Goal: Information Seeking & Learning: Learn about a topic

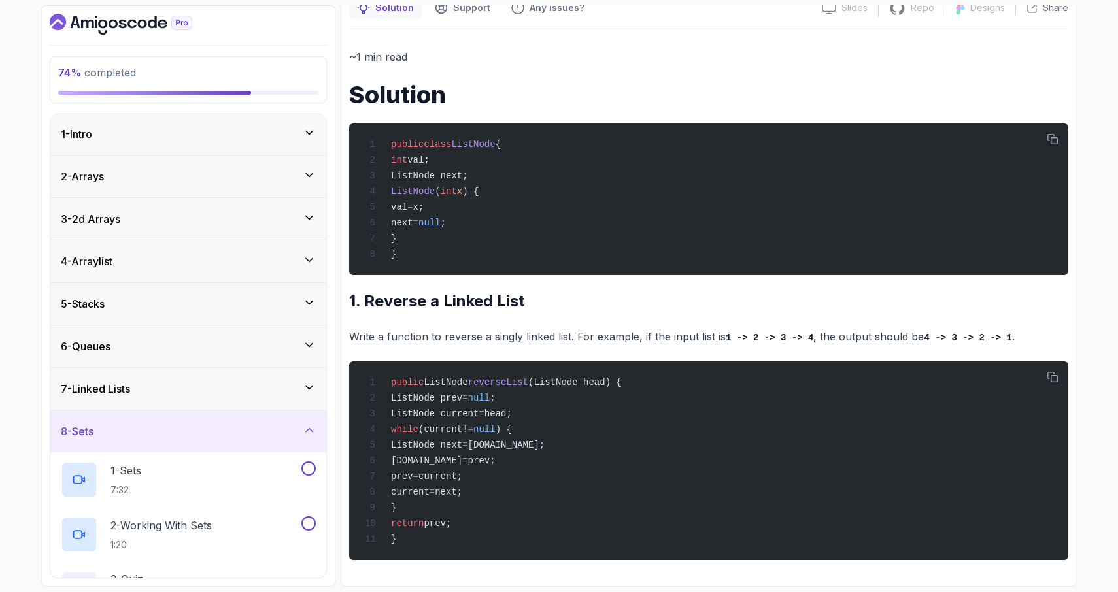
scroll to position [140, 0]
click at [260, 391] on div "7 - Linked Lists" at bounding box center [188, 389] width 255 height 16
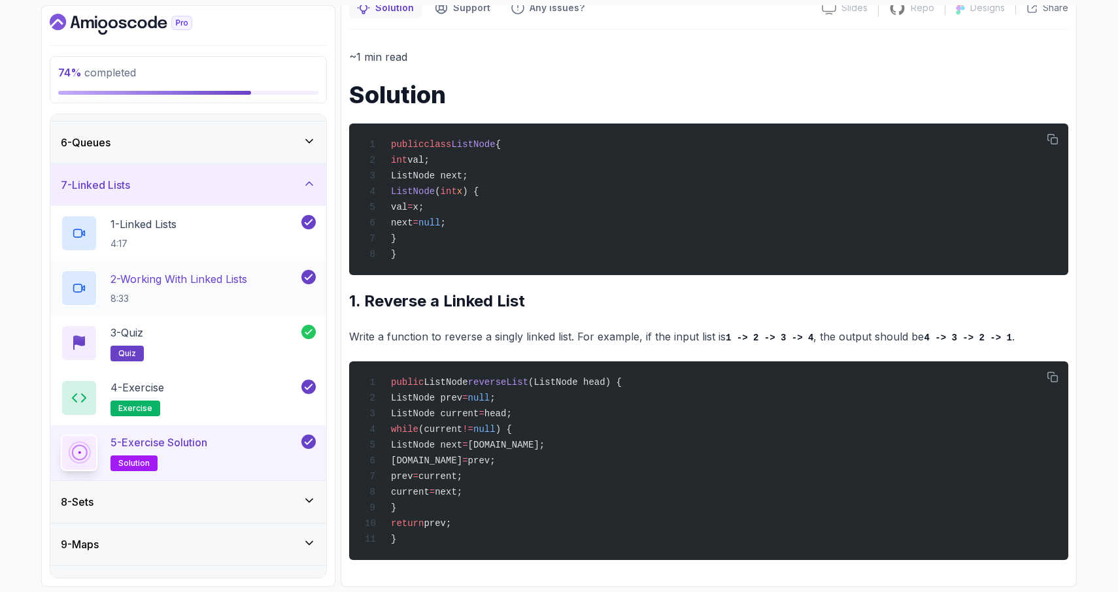
scroll to position [235, 0]
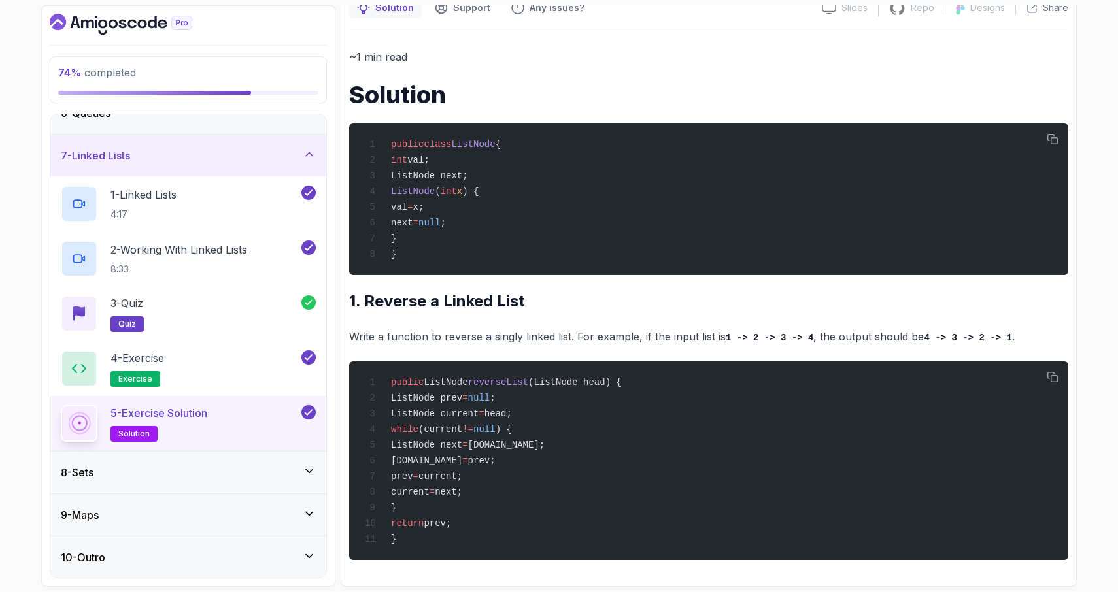
click at [268, 479] on div "8 - Sets" at bounding box center [188, 473] width 255 height 16
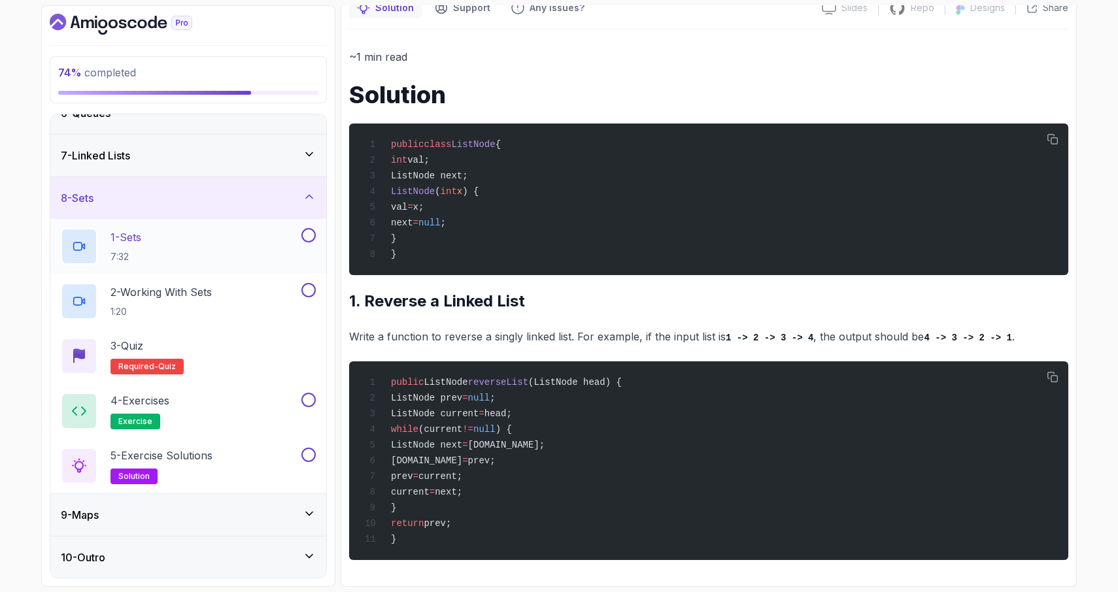
click at [232, 250] on div "1 - Sets 7:32" at bounding box center [180, 246] width 238 height 37
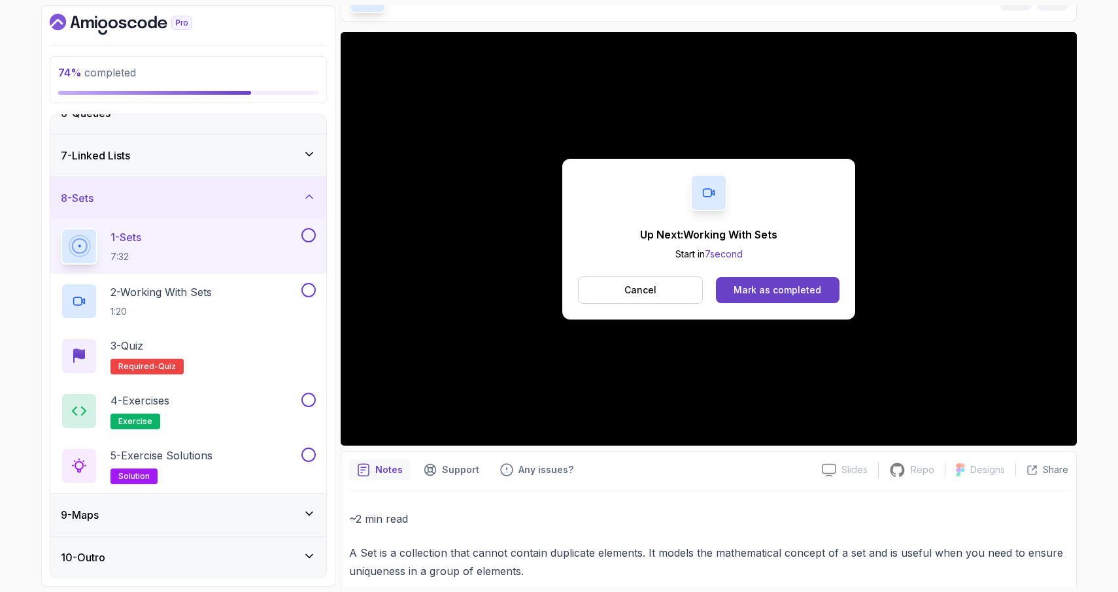
scroll to position [87, 0]
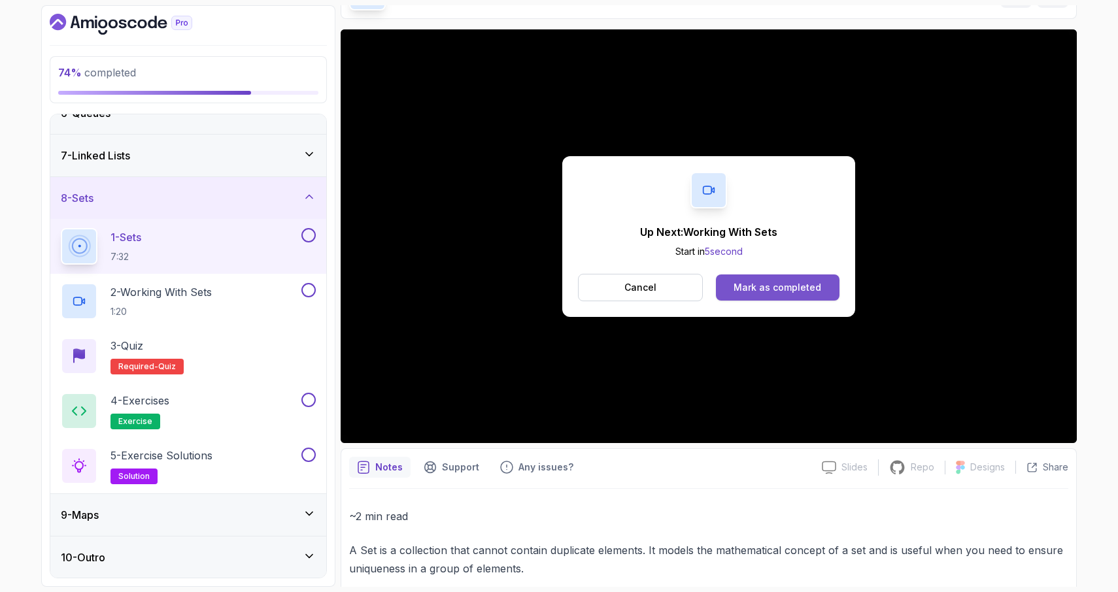
click at [766, 291] on div "Mark as completed" at bounding box center [778, 287] width 88 height 13
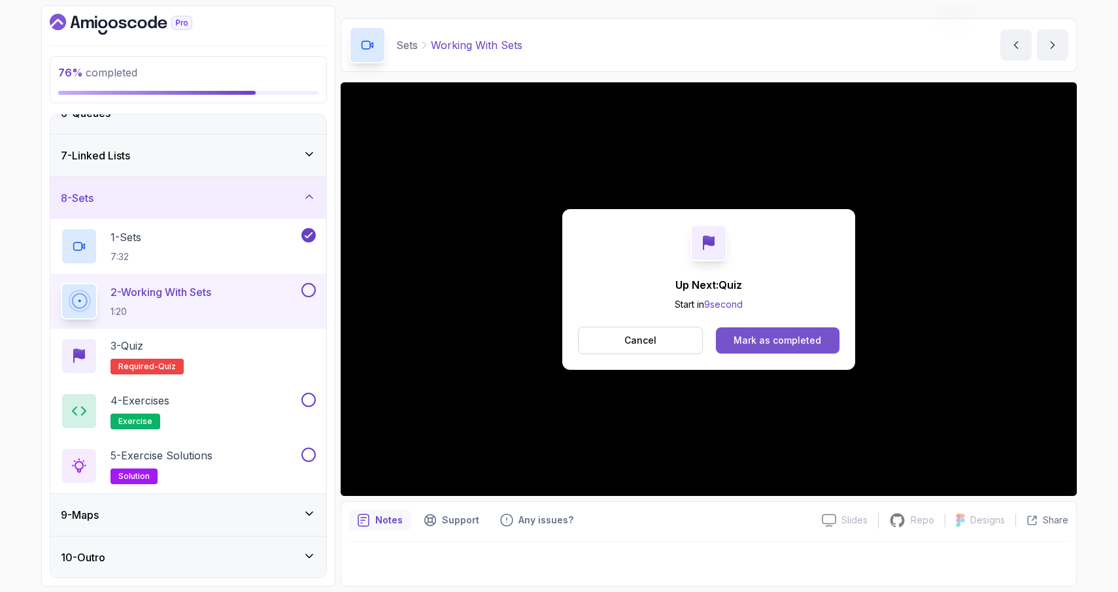
click at [745, 337] on div "Mark as completed" at bounding box center [778, 340] width 88 height 13
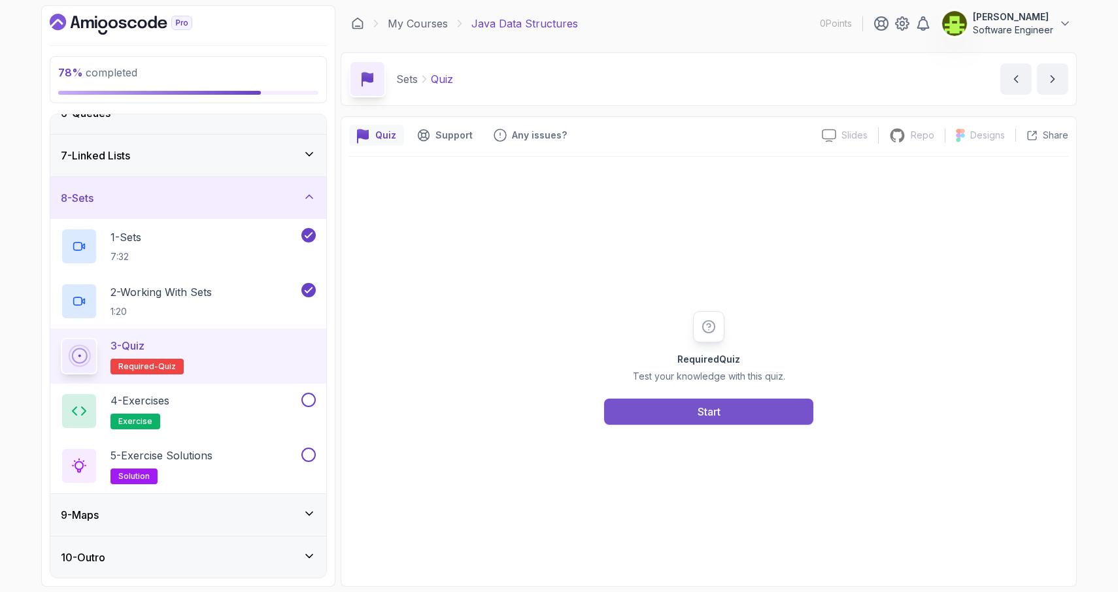
click at [670, 415] on button "Start" at bounding box center [708, 412] width 209 height 26
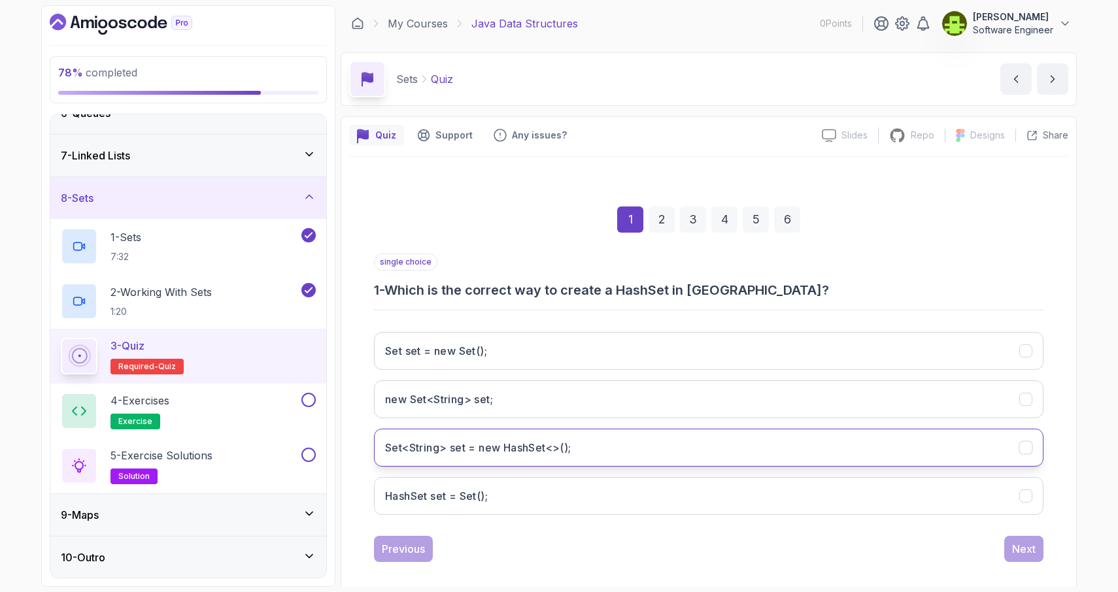
scroll to position [12, 0]
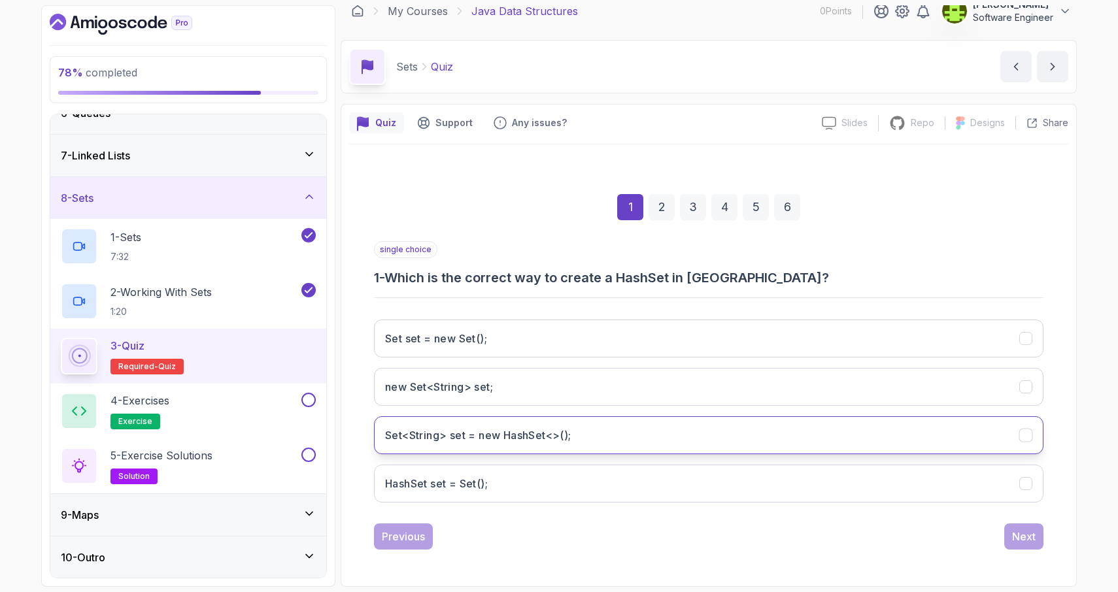
click at [1030, 437] on icon "Set<String> set = new HashSet<>();" at bounding box center [1026, 436] width 12 height 12
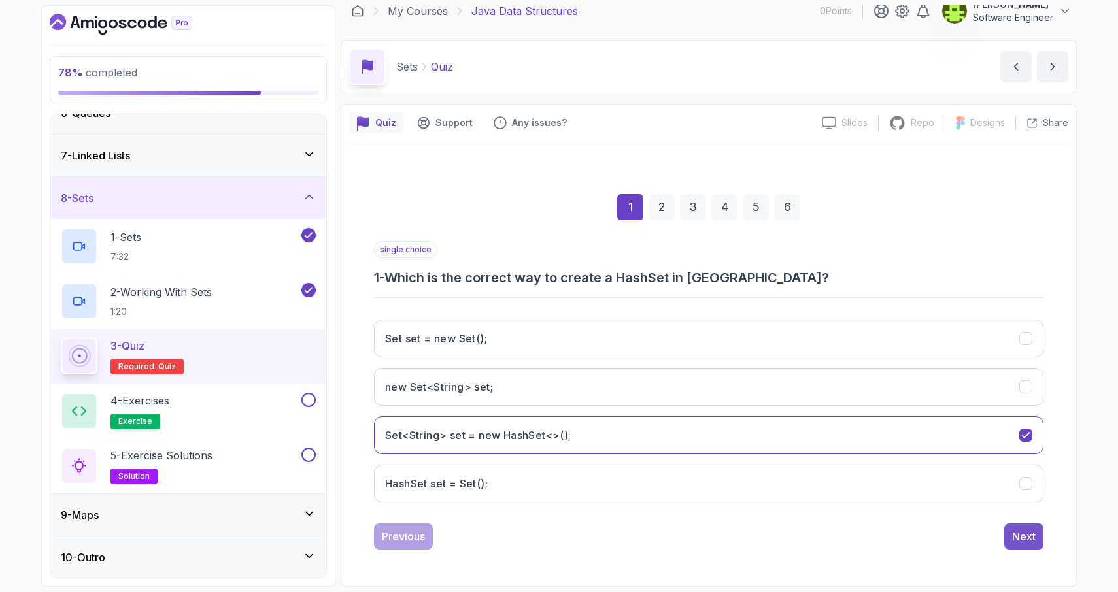
click at [1028, 541] on div "Next" at bounding box center [1024, 537] width 24 height 16
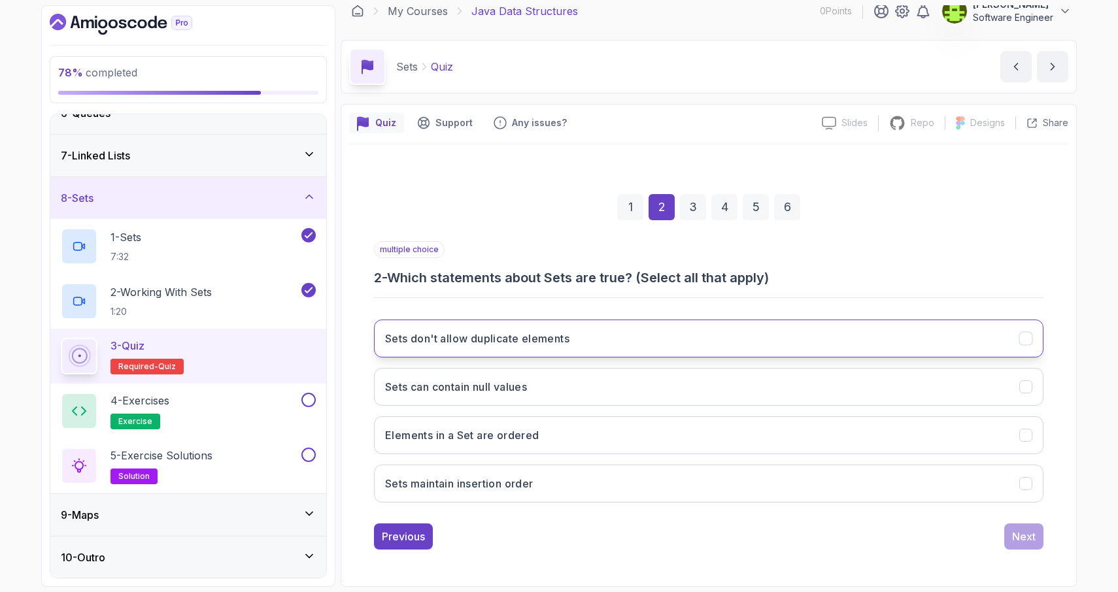
click at [1027, 335] on icon "Sets don't allow duplicate elements" at bounding box center [1026, 339] width 12 height 12
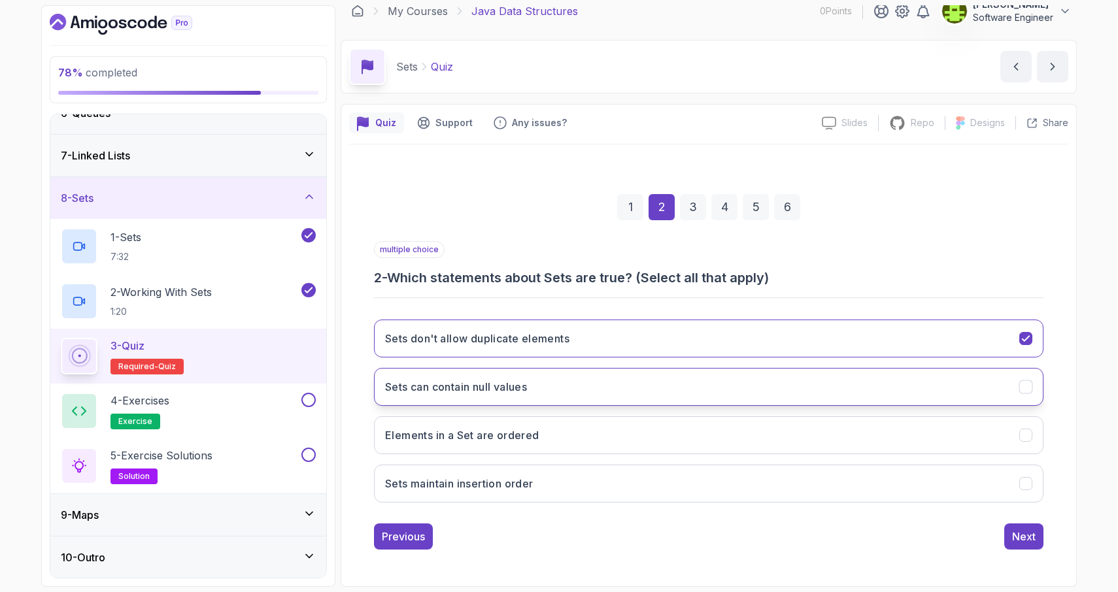
click at [1026, 390] on icon "Sets can contain null values" at bounding box center [1026, 387] width 12 height 12
click at [1024, 536] on div "Next" at bounding box center [1024, 537] width 24 height 16
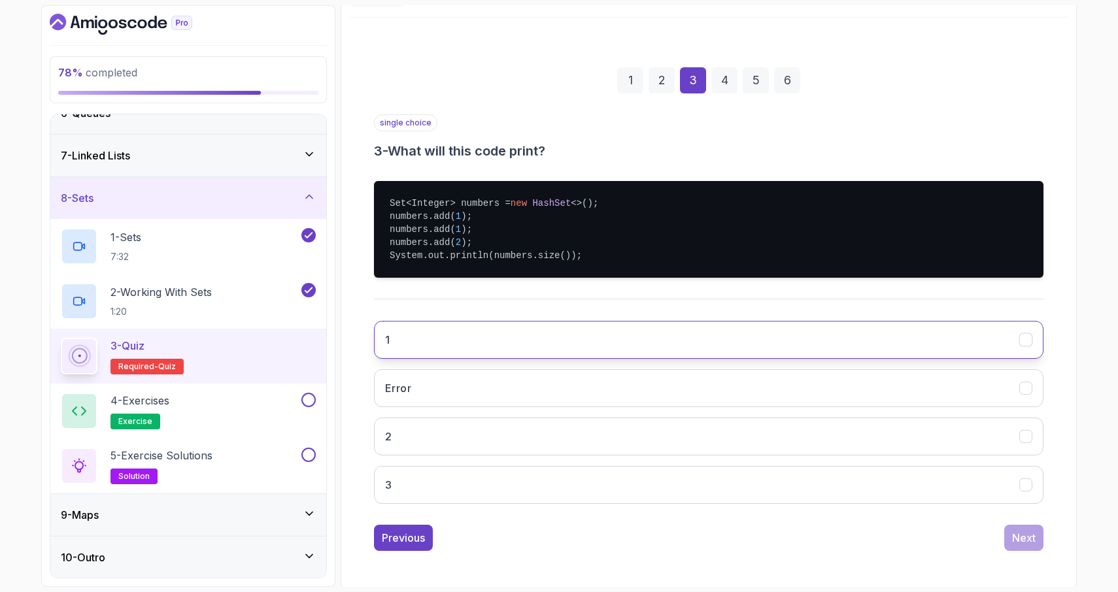
scroll to position [141, 0]
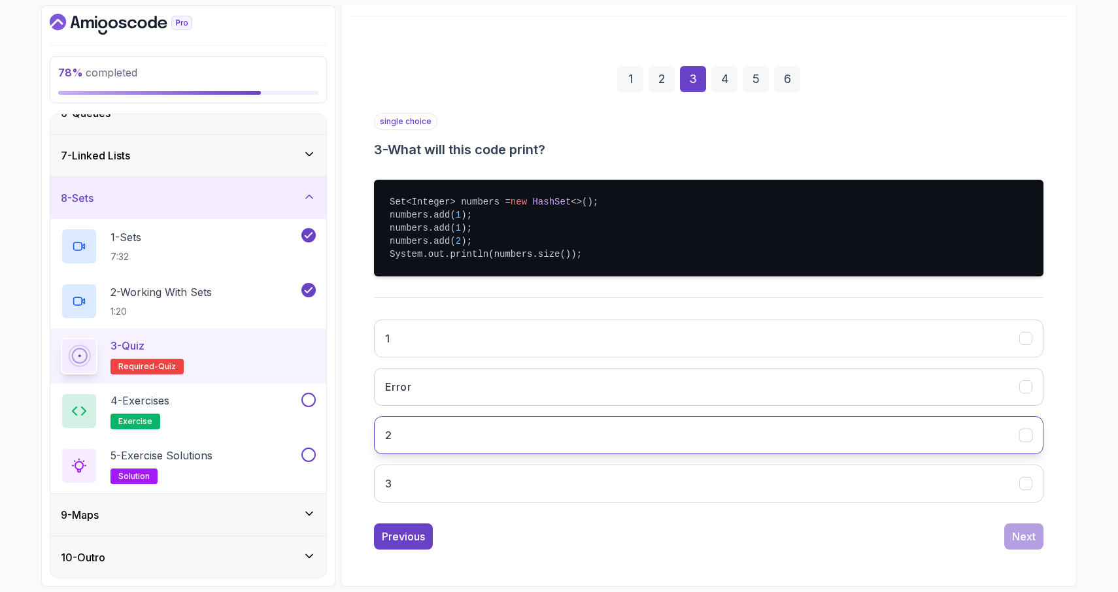
click at [1025, 435] on icon "2" at bounding box center [1025, 435] width 7 height 5
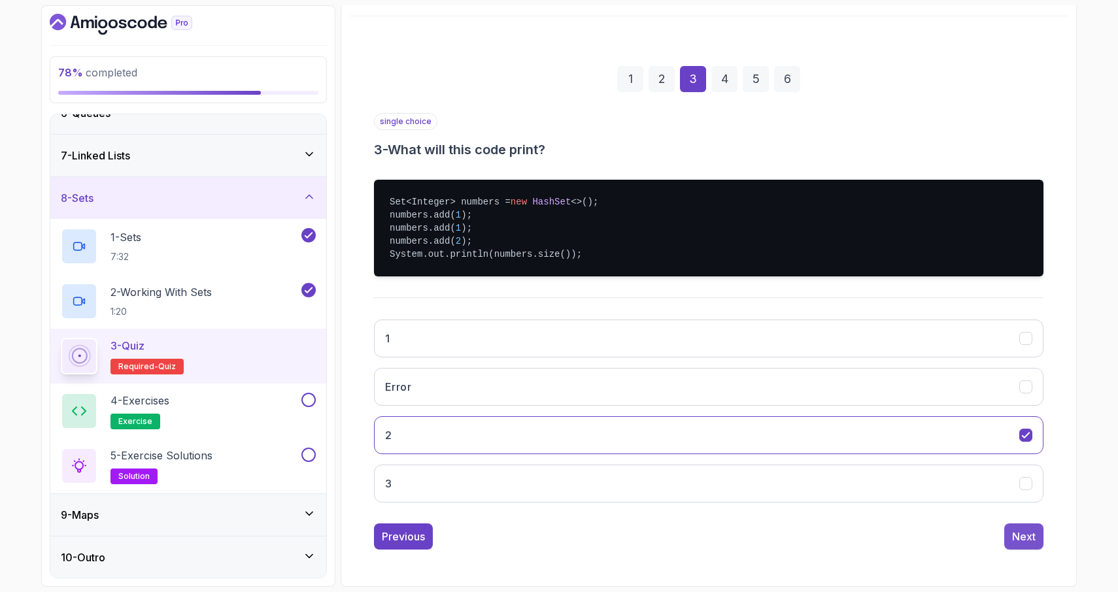
click at [1029, 537] on div "Next" at bounding box center [1024, 537] width 24 height 16
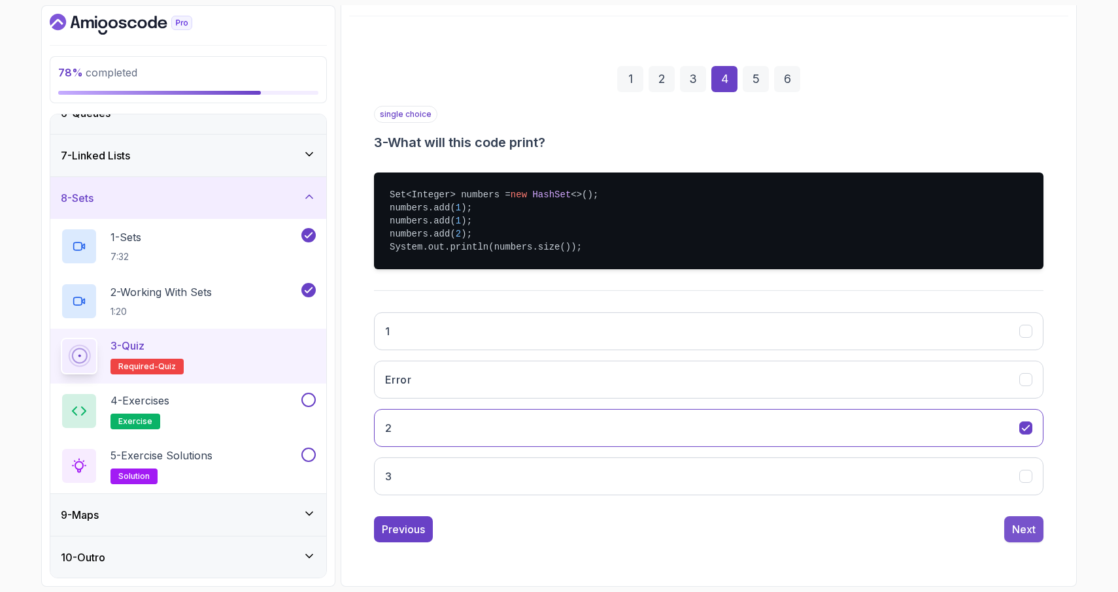
scroll to position [12, 0]
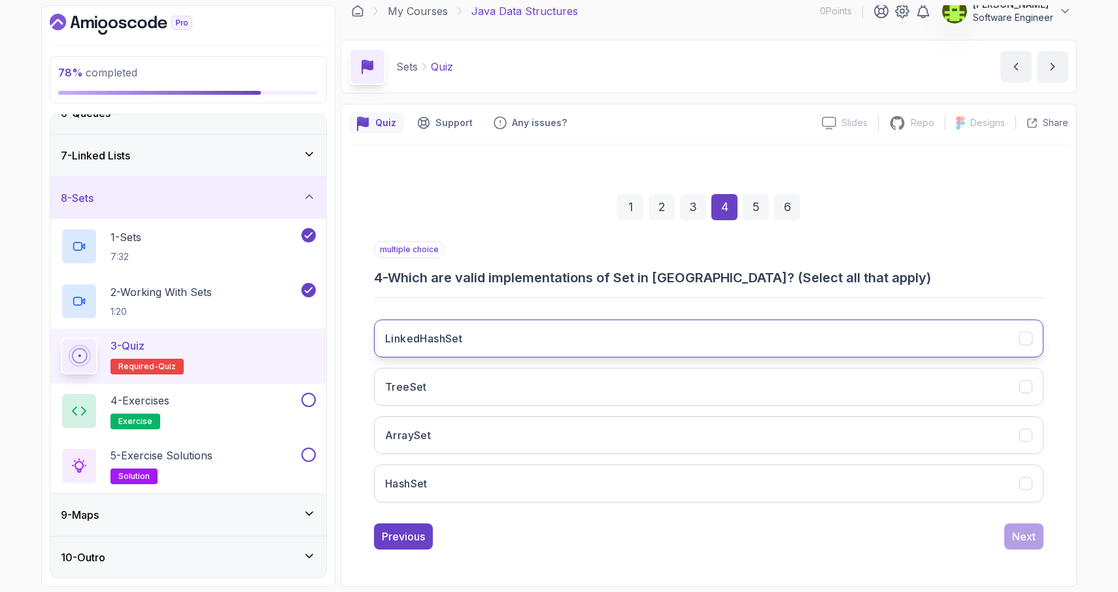
click at [1027, 340] on icon "LinkedHashSet" at bounding box center [1026, 339] width 12 height 12
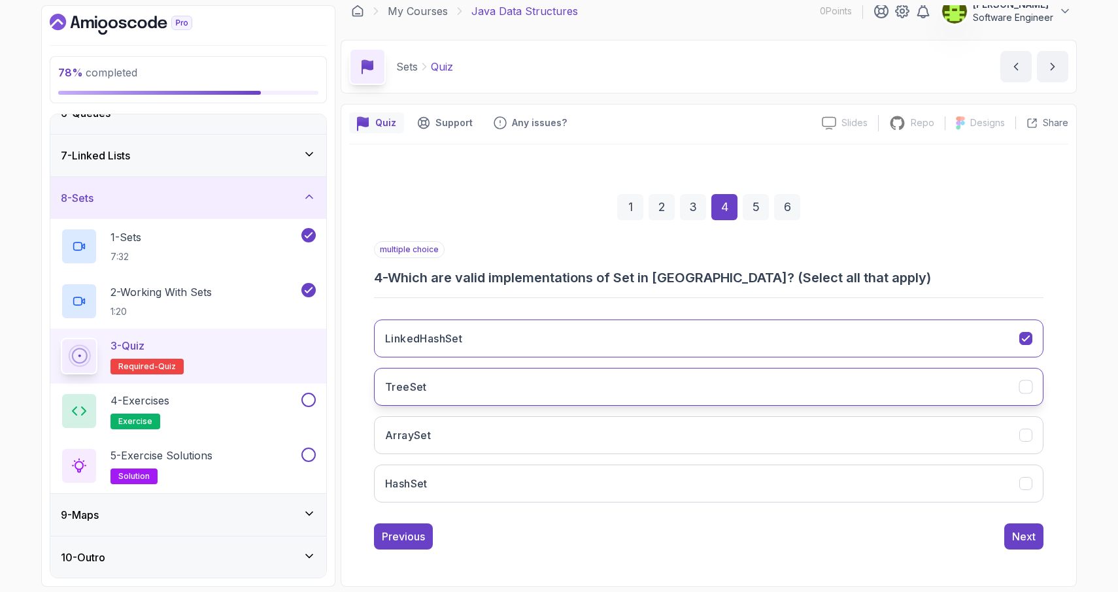
click at [1029, 386] on icon "TreeSet" at bounding box center [1026, 387] width 12 height 12
click at [1028, 485] on icon "HashSet" at bounding box center [1026, 484] width 12 height 12
click at [1026, 539] on div "Next" at bounding box center [1024, 537] width 24 height 16
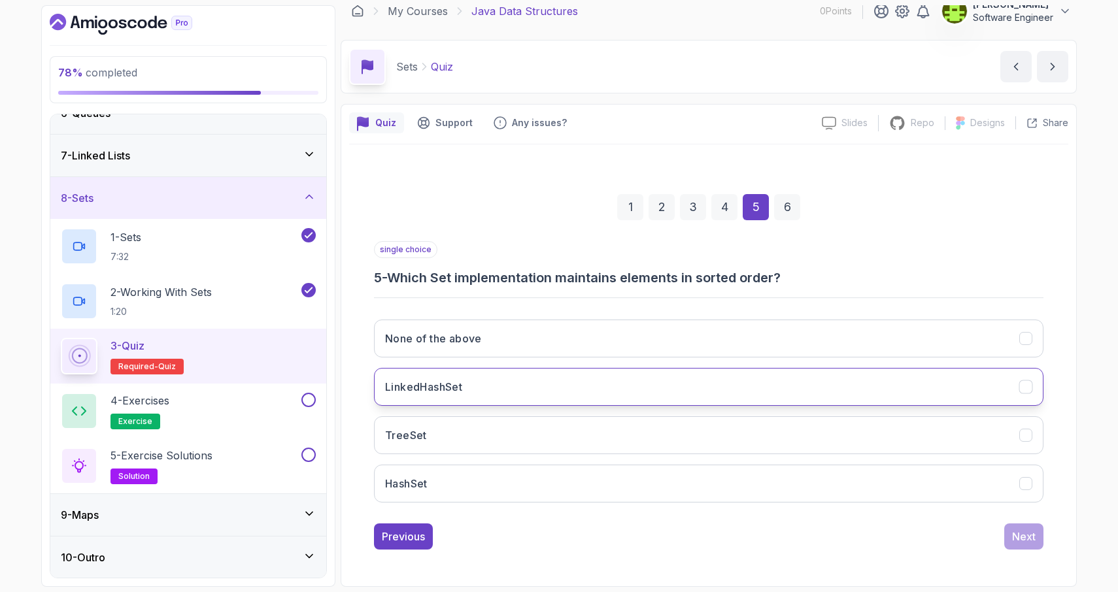
click at [1025, 387] on icon "LinkedHashSet" at bounding box center [1025, 386] width 7 height 5
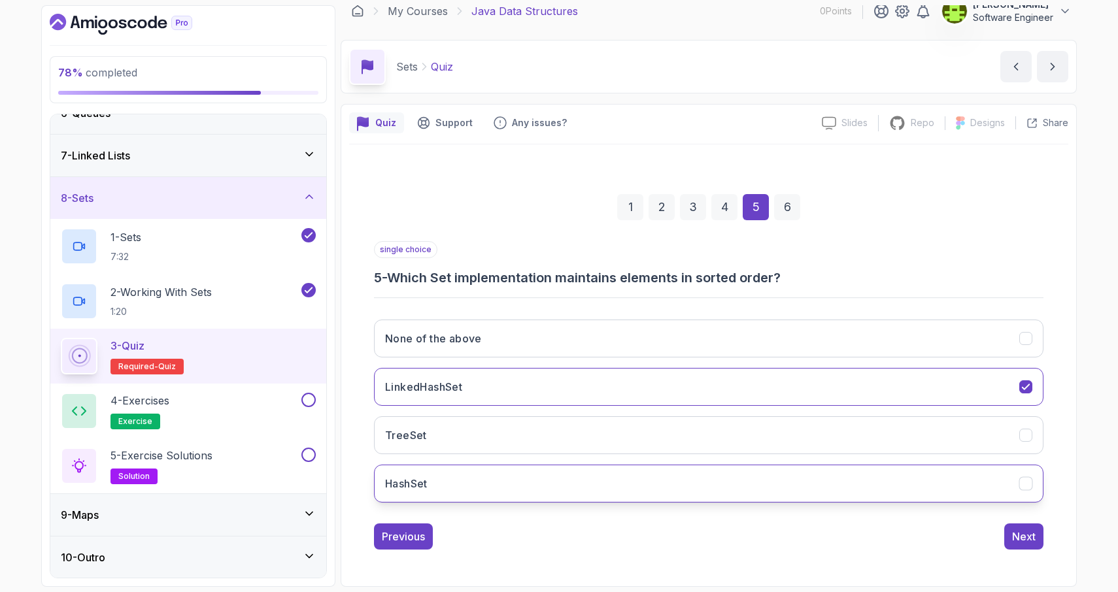
click at [1023, 485] on icon "HashSet" at bounding box center [1025, 483] width 7 height 5
click at [1031, 390] on icon "LinkedHashSet" at bounding box center [1026, 387] width 12 height 12
click at [1026, 539] on div "Next" at bounding box center [1024, 537] width 24 height 16
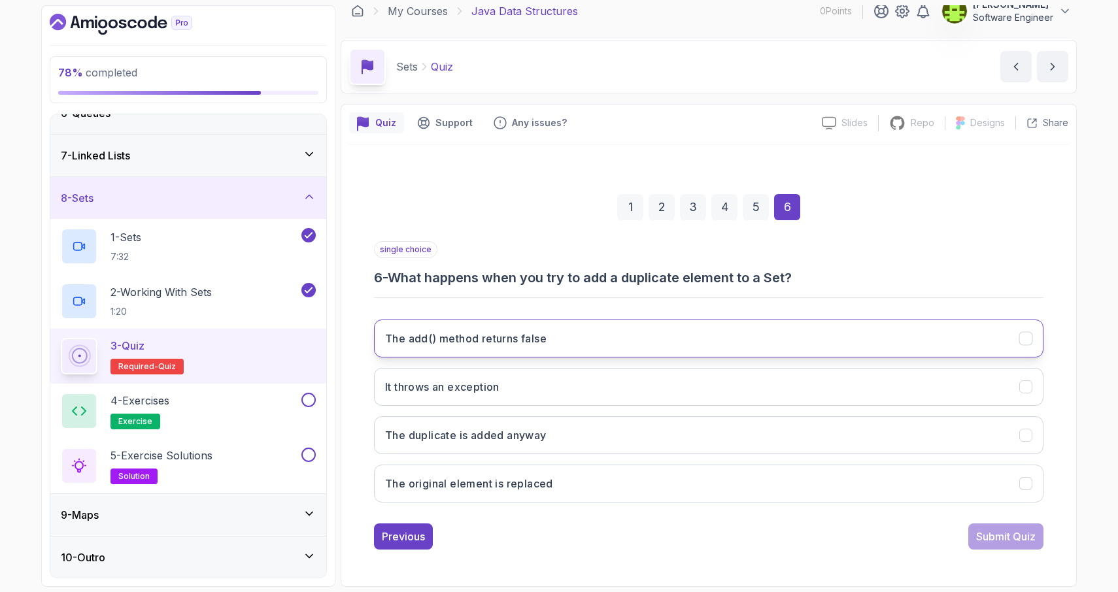
click at [1028, 339] on icon "The add() method returns false" at bounding box center [1026, 339] width 12 height 12
click at [1009, 536] on div "Submit Quiz" at bounding box center [1006, 537] width 60 height 16
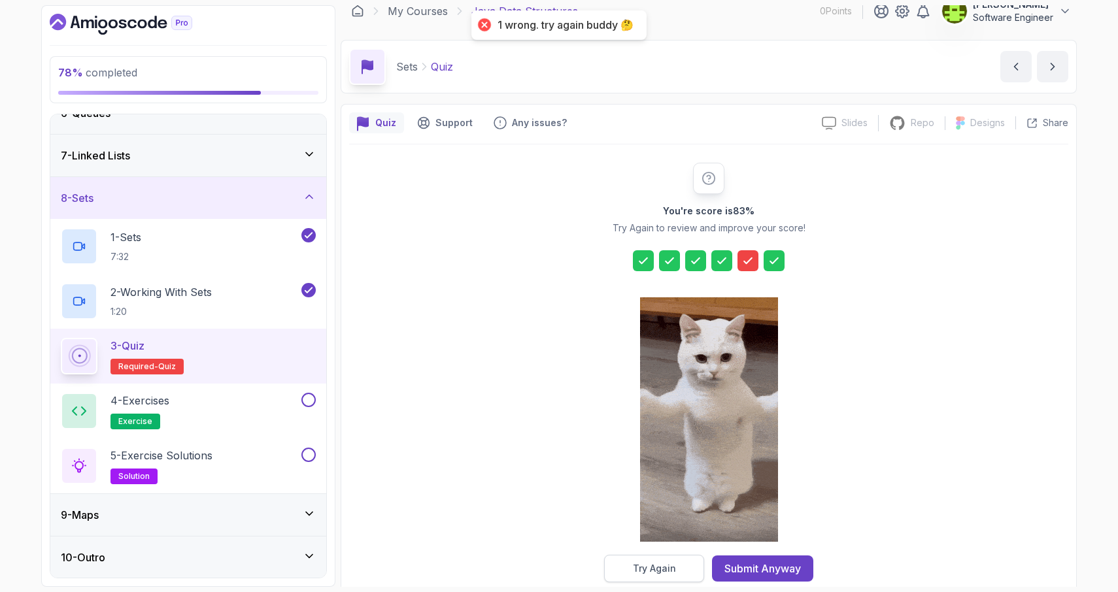
click at [664, 568] on div "Try Again" at bounding box center [654, 568] width 43 height 13
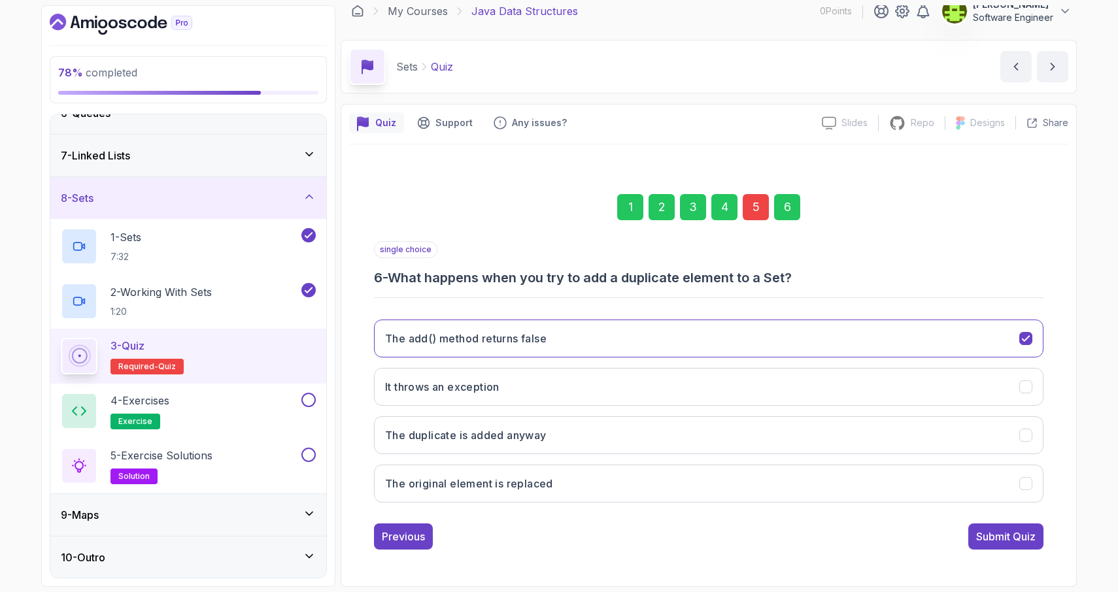
click at [758, 203] on div "5" at bounding box center [756, 207] width 26 height 26
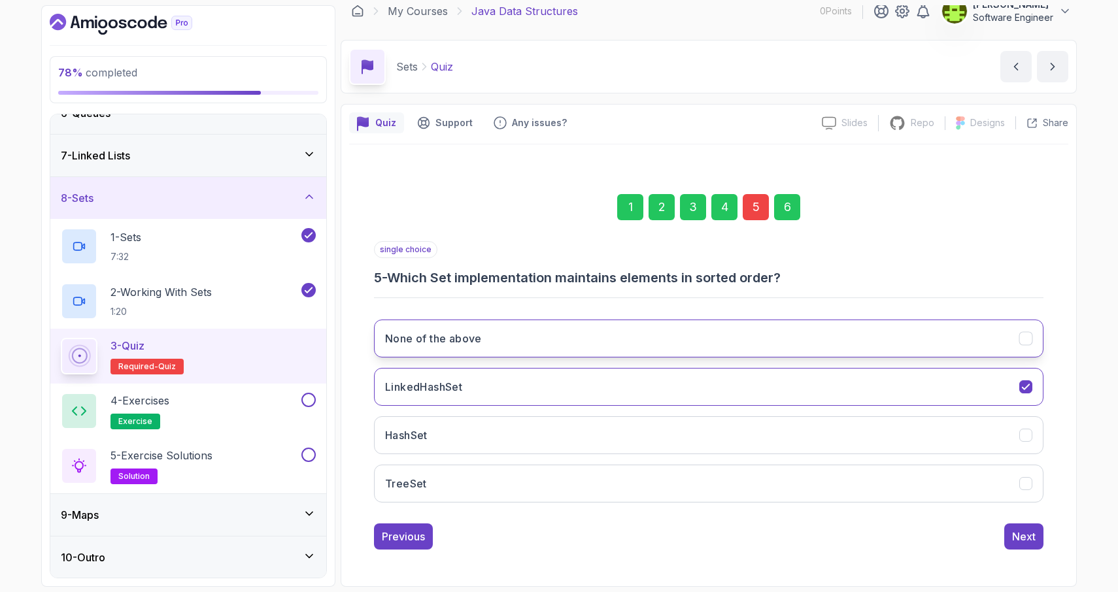
click at [1027, 346] on button "None of the above" at bounding box center [709, 339] width 670 height 38
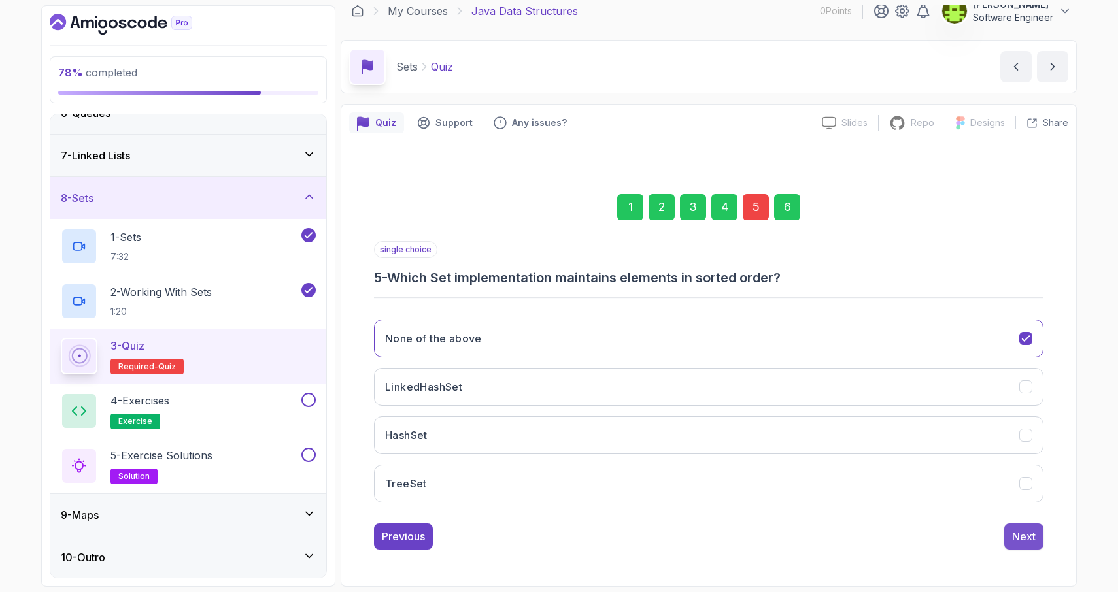
click at [1025, 539] on div "Next" at bounding box center [1024, 537] width 24 height 16
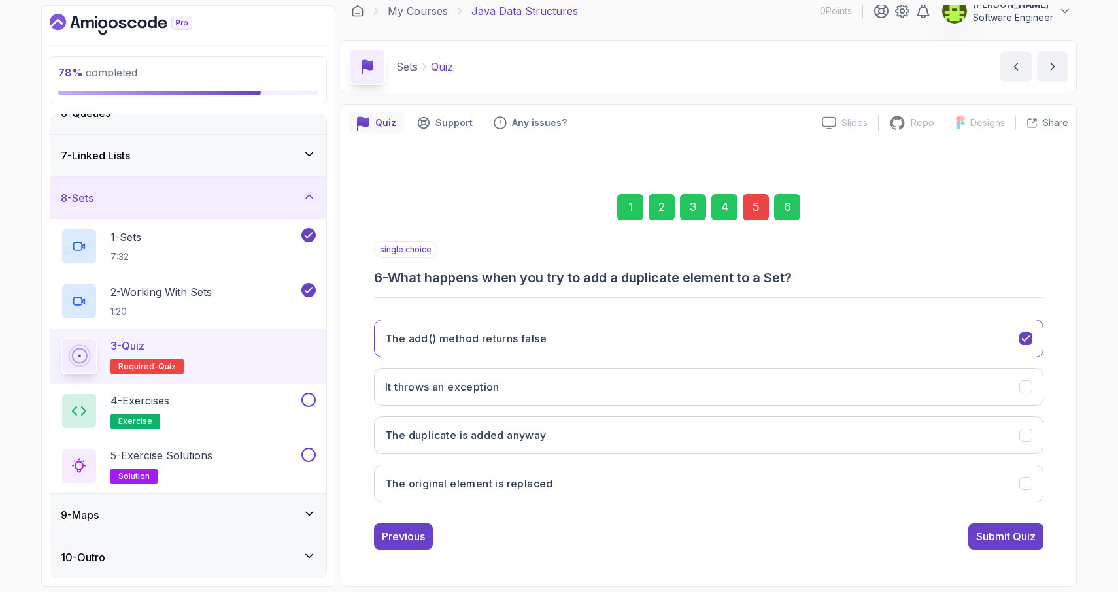
click at [787, 209] on div "6" at bounding box center [787, 207] width 26 height 26
click at [1005, 538] on div "Submit Quiz" at bounding box center [1006, 537] width 60 height 16
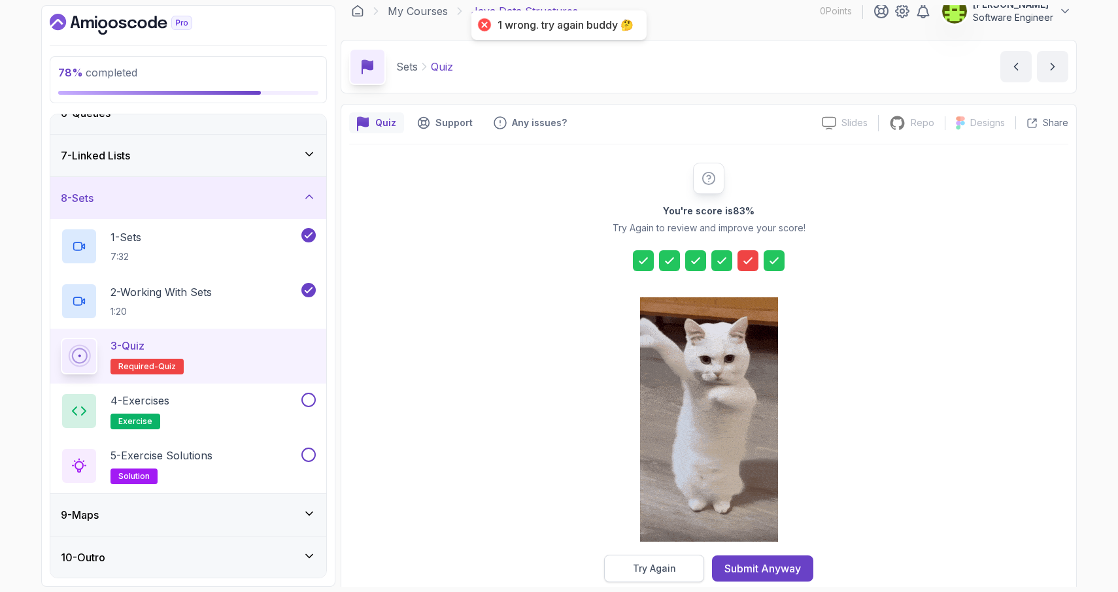
click at [675, 566] on div "Try Again" at bounding box center [654, 568] width 43 height 13
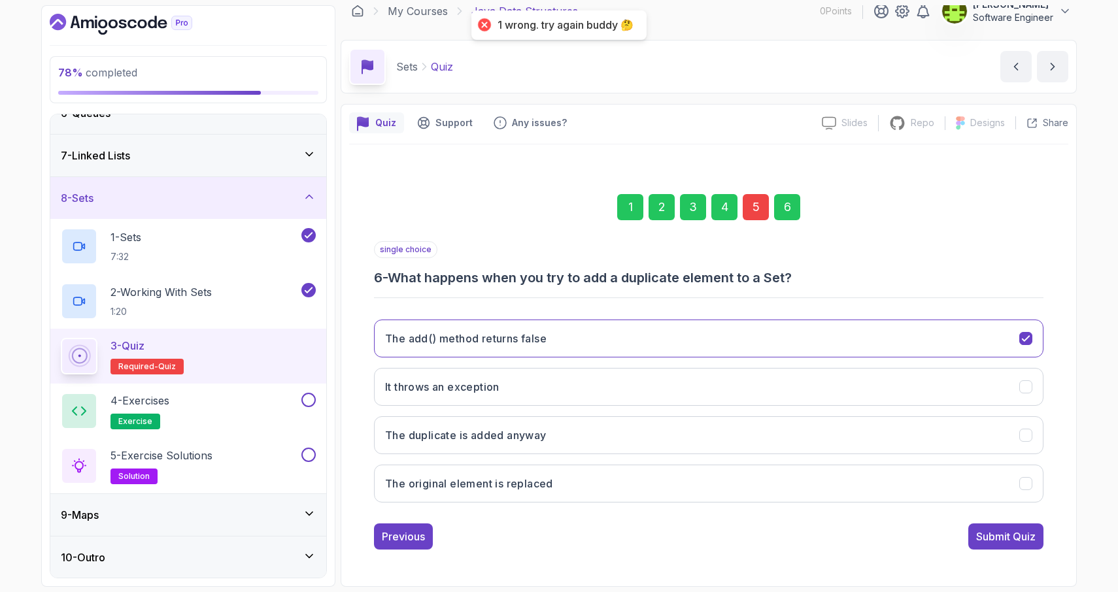
click at [757, 201] on div "5" at bounding box center [756, 207] width 26 height 26
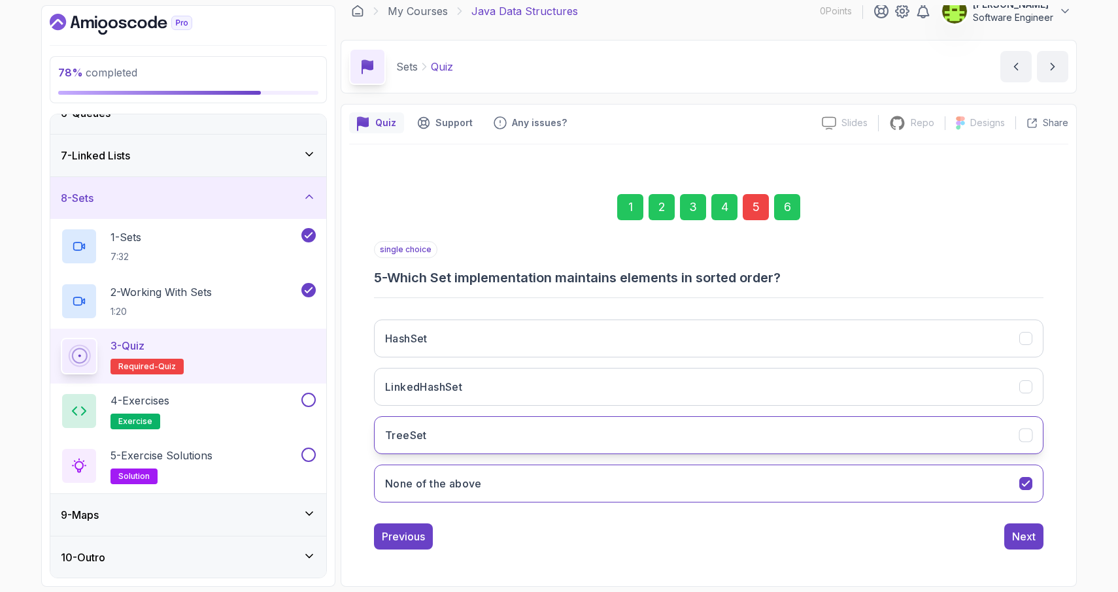
click at [1026, 440] on icon "TreeSet" at bounding box center [1026, 436] width 12 height 12
click at [787, 207] on div "6" at bounding box center [787, 207] width 26 height 26
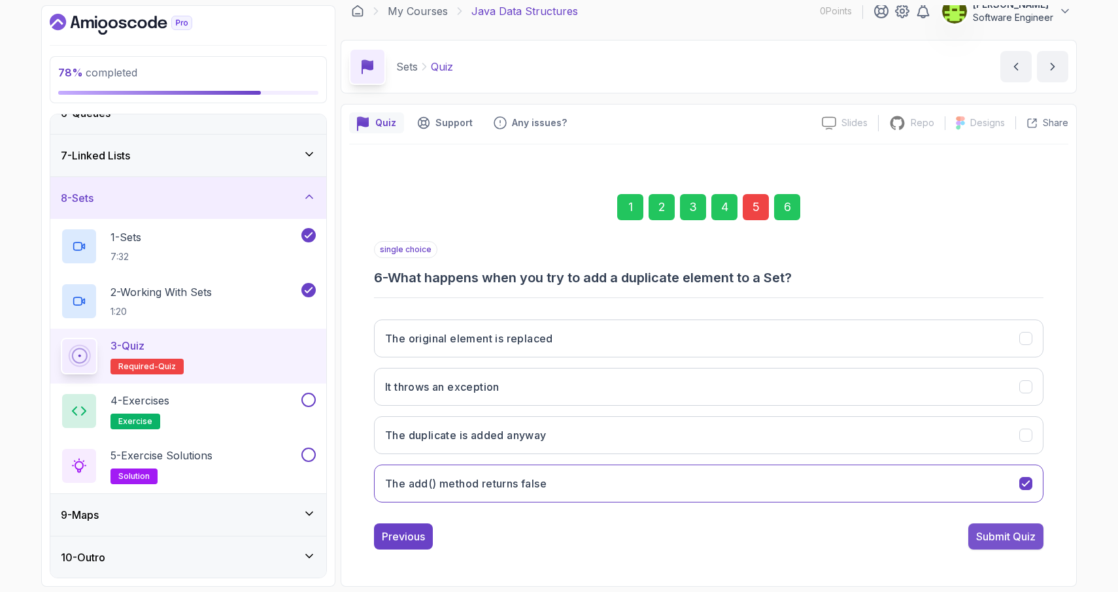
click at [991, 534] on div "Submit Quiz" at bounding box center [1006, 537] width 60 height 16
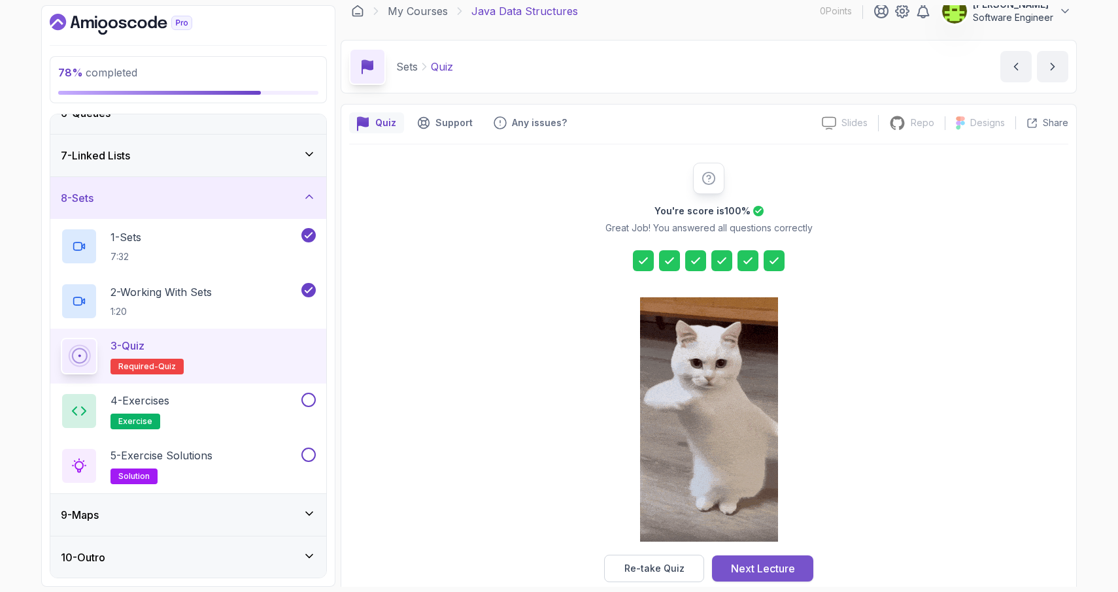
click at [736, 573] on div "Next Lecture" at bounding box center [763, 569] width 64 height 16
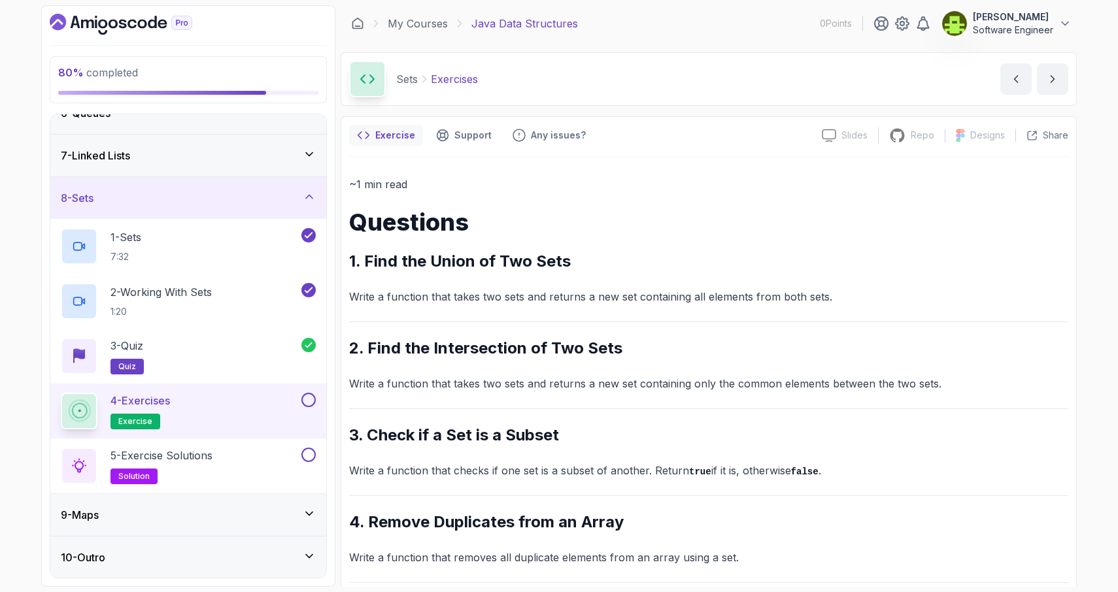
scroll to position [94, 0]
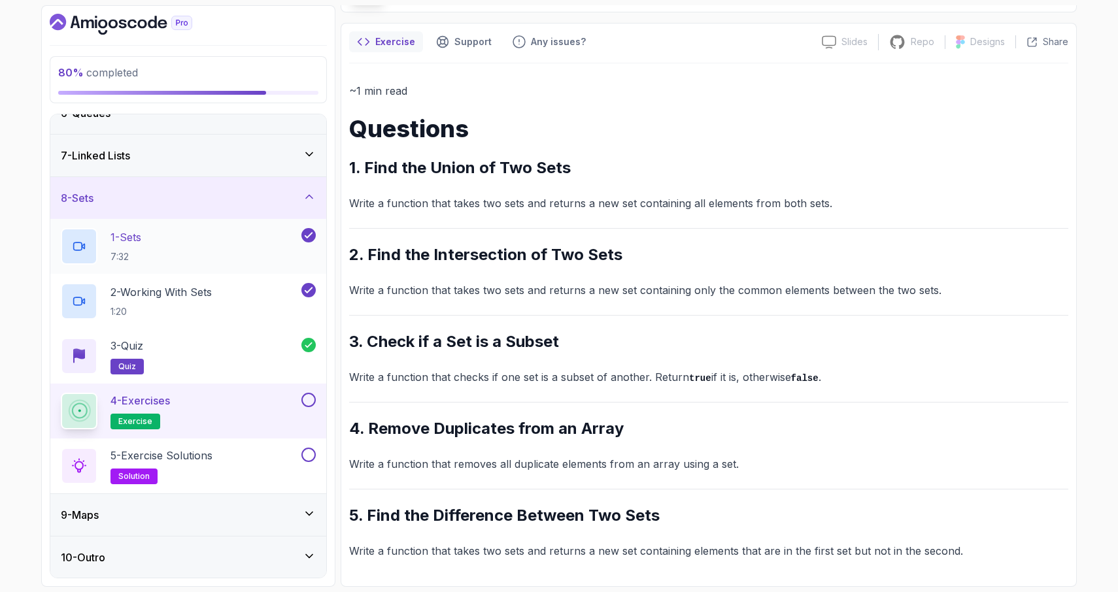
click at [199, 245] on div "1 - Sets 7:32" at bounding box center [180, 246] width 238 height 37
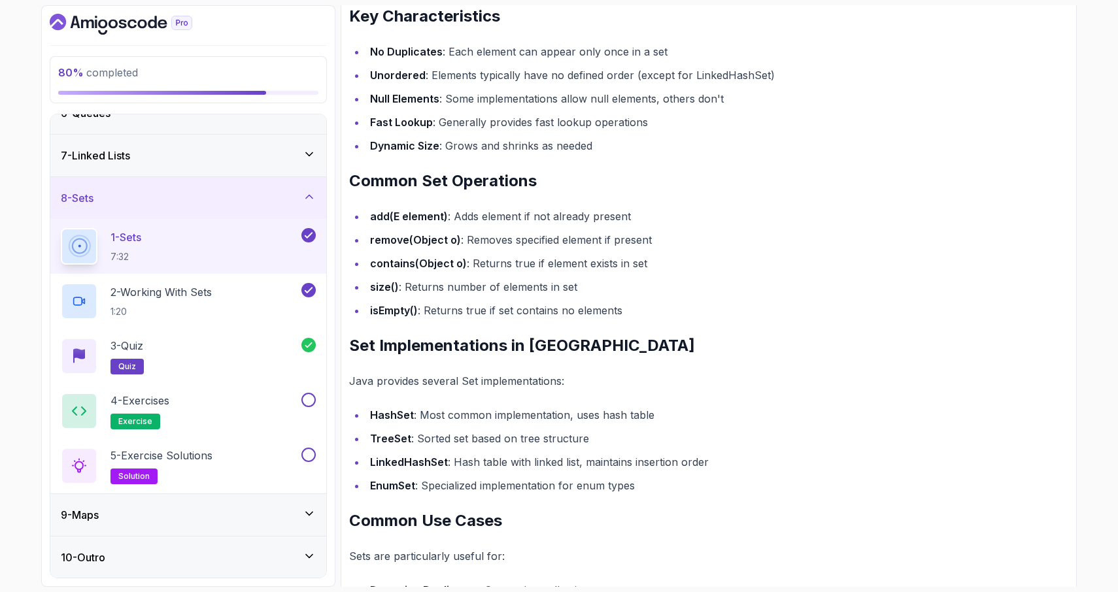
scroll to position [842, 0]
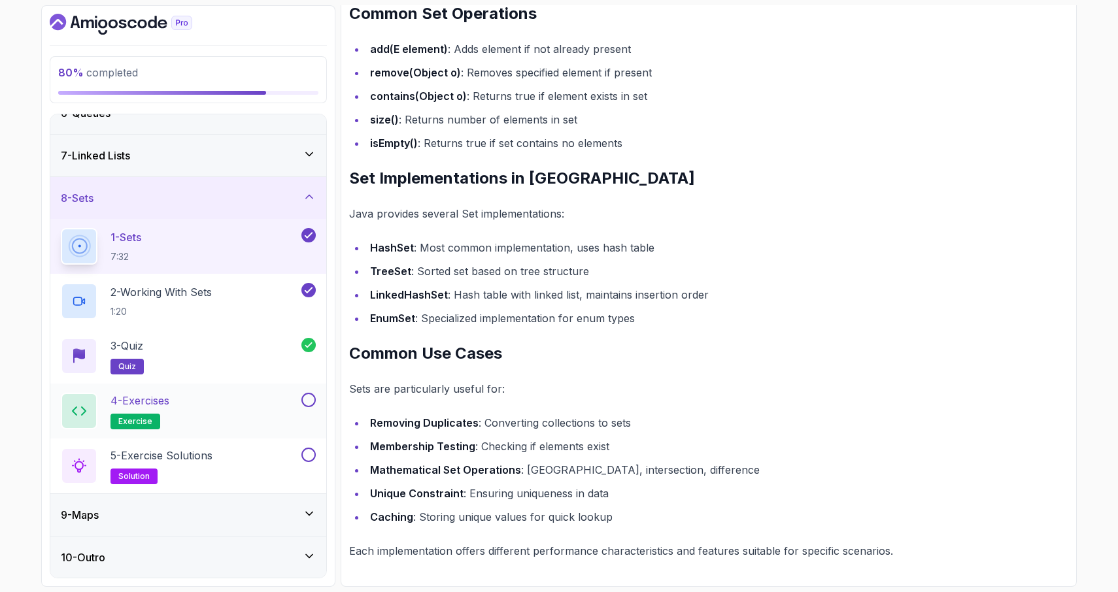
click at [235, 408] on div "4 - Exercises exercise" at bounding box center [180, 411] width 238 height 37
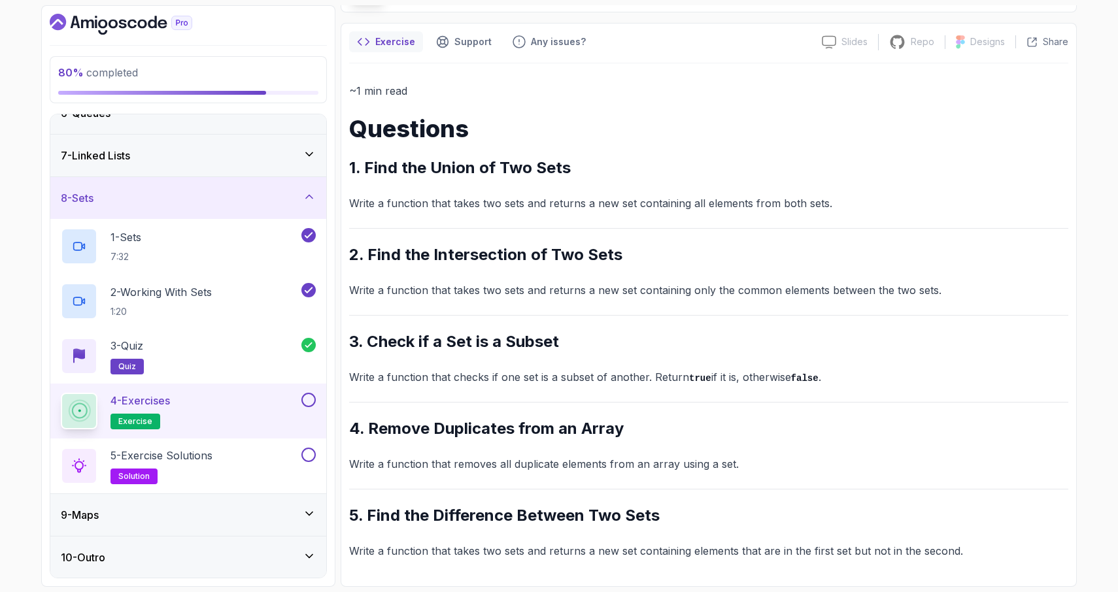
scroll to position [94, 0]
